Goal: Check status: Check status

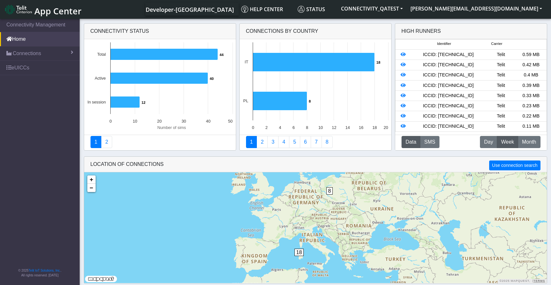
click at [196, 11] on div "Developer-US Help center Status CONNECTIVITY_QATEST michal.habrych@telit.com Ap…" at bounding box center [316, 9] width 460 height 13
click at [32, 39] on link "Home" at bounding box center [40, 39] width 80 height 14
click at [29, 52] on span "Connections" at bounding box center [27, 54] width 28 height 8
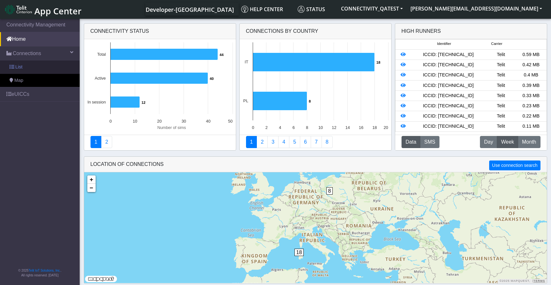
click at [33, 65] on link "List" at bounding box center [40, 67] width 80 height 13
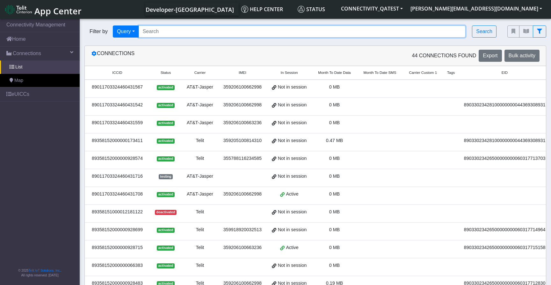
click at [170, 33] on input "Search..." at bounding box center [302, 32] width 327 height 12
paste input "89033023426500000000060317719911"
drag, startPoint x: 243, startPoint y: 33, endPoint x: 147, endPoint y: 18, distance: 97.2
click at [147, 18] on body "App Center Developer-US Help center Status CONNECTIVITY_QATEST michal.habrych@t…" at bounding box center [275, 153] width 551 height 270
type input "8"
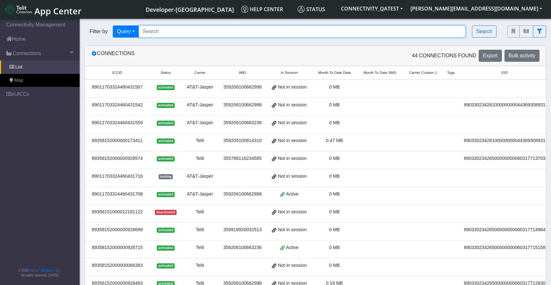
click at [194, 35] on input "Search..." at bounding box center [302, 32] width 327 height 12
paste input "89358152000002046276"
type input "89358152000002046276"
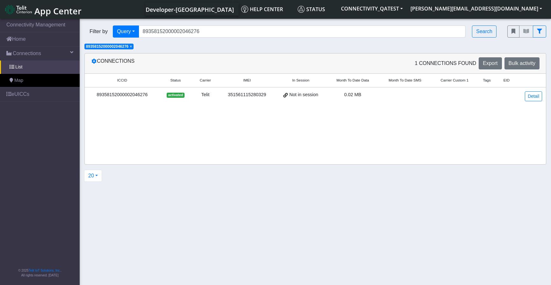
click at [123, 95] on div "89358152000002046276" at bounding box center [122, 94] width 67 height 7
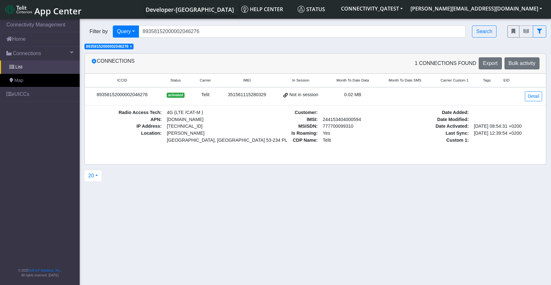
click at [125, 93] on div "89358152000002046276" at bounding box center [122, 94] width 67 height 7
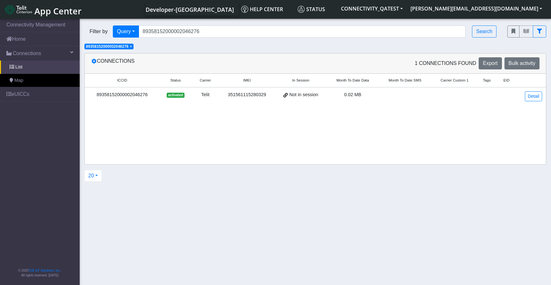
click at [134, 47] on span "× 89358152000002046276" at bounding box center [108, 47] width 49 height 6
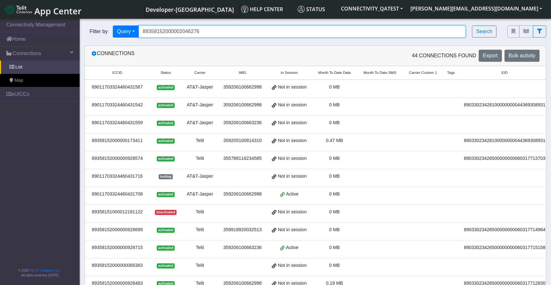
click at [202, 34] on input "89358152000002046276" at bounding box center [302, 32] width 327 height 12
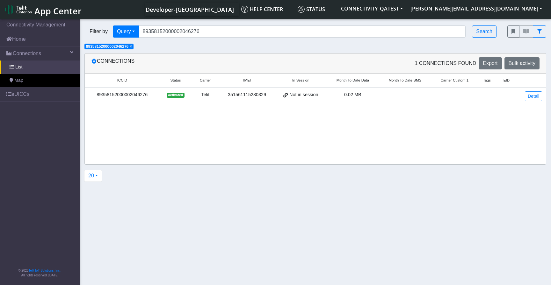
click at [104, 95] on div "89358152000002046276" at bounding box center [122, 94] width 67 height 7
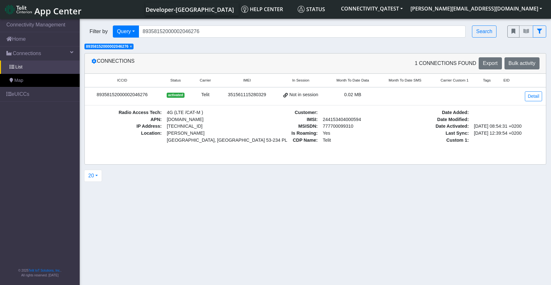
click at [104, 95] on div "89358152000002046276" at bounding box center [122, 94] width 67 height 7
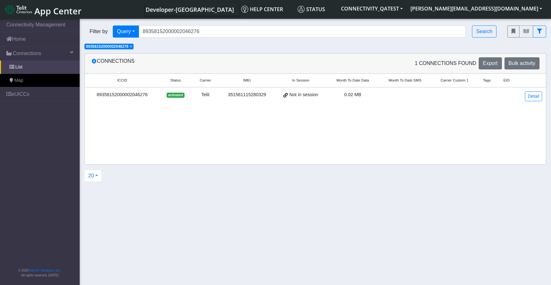
click at [104, 95] on div "89358152000002046276" at bounding box center [122, 94] width 67 height 7
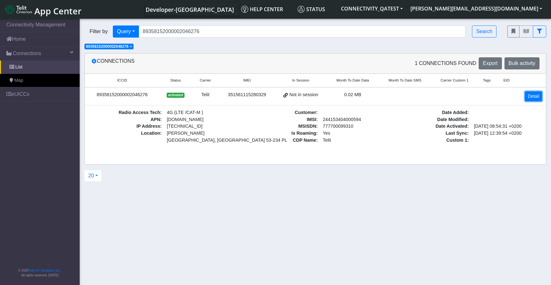
click at [531, 97] on link "Detail" at bounding box center [533, 96] width 17 height 10
